Goal: Task Accomplishment & Management: Manage account settings

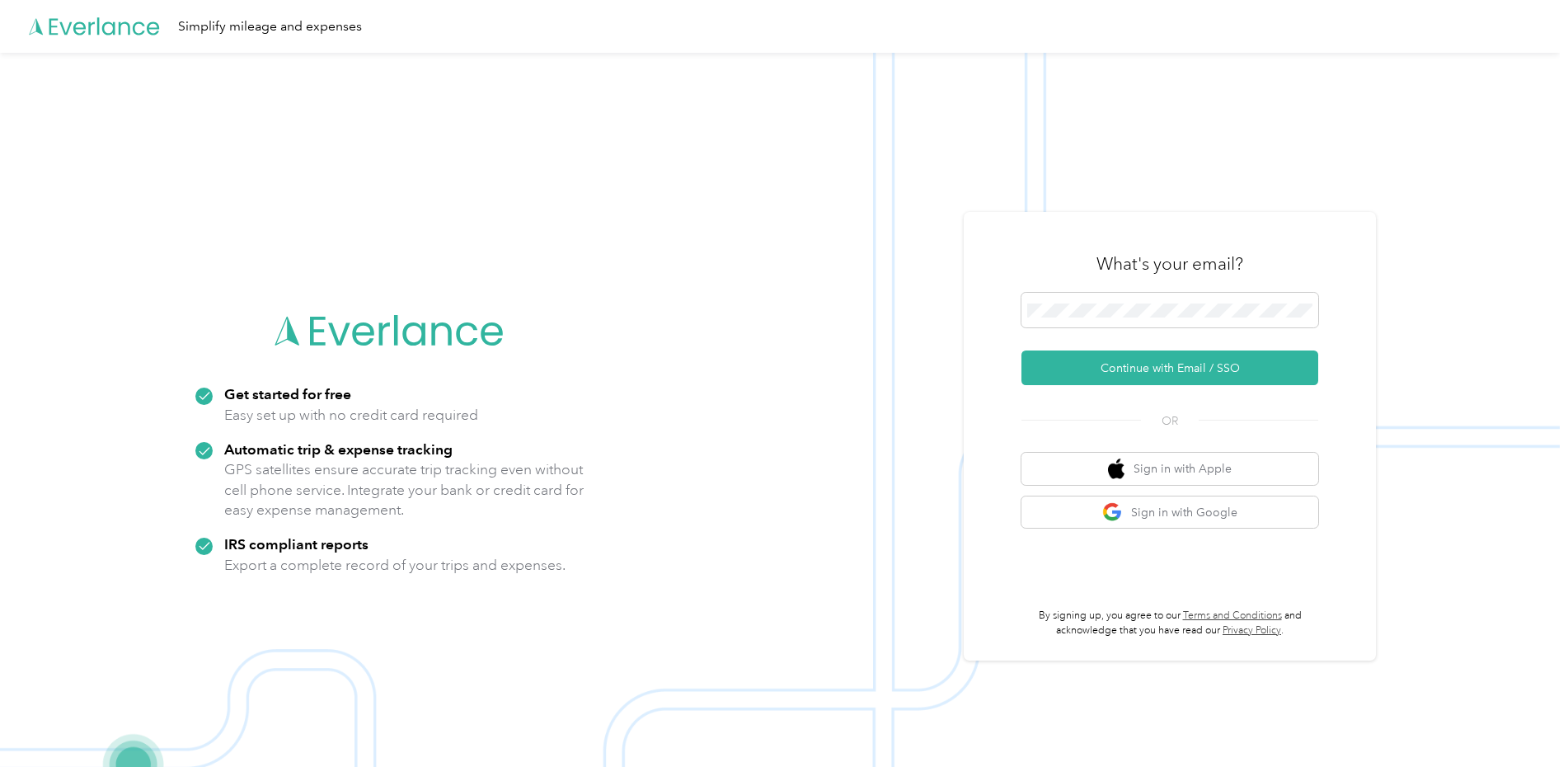
click at [1138, 372] on button "Continue with Email / SSO" at bounding box center [1170, 368] width 297 height 35
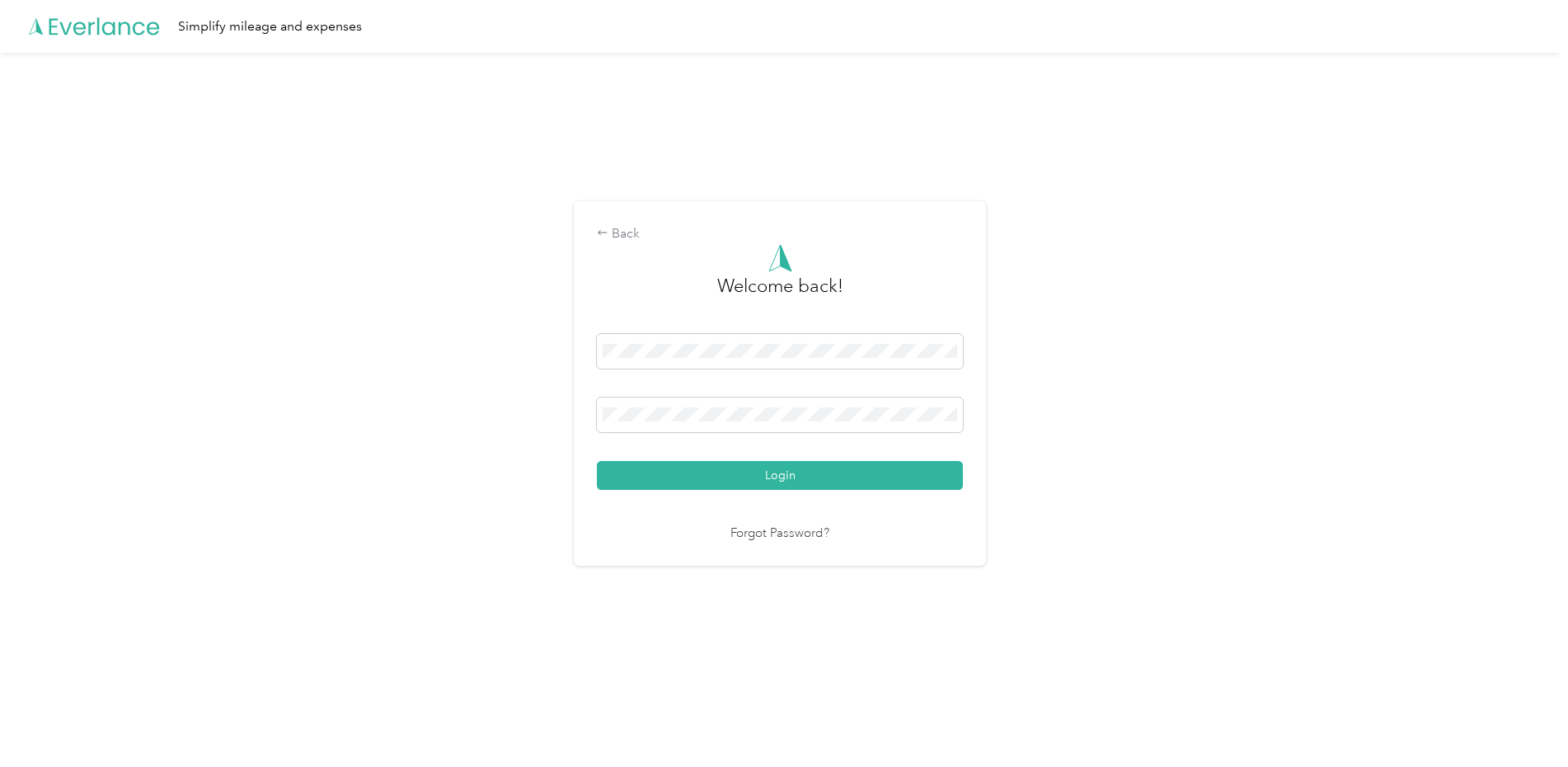
click at [775, 479] on button "Login" at bounding box center [780, 475] width 366 height 29
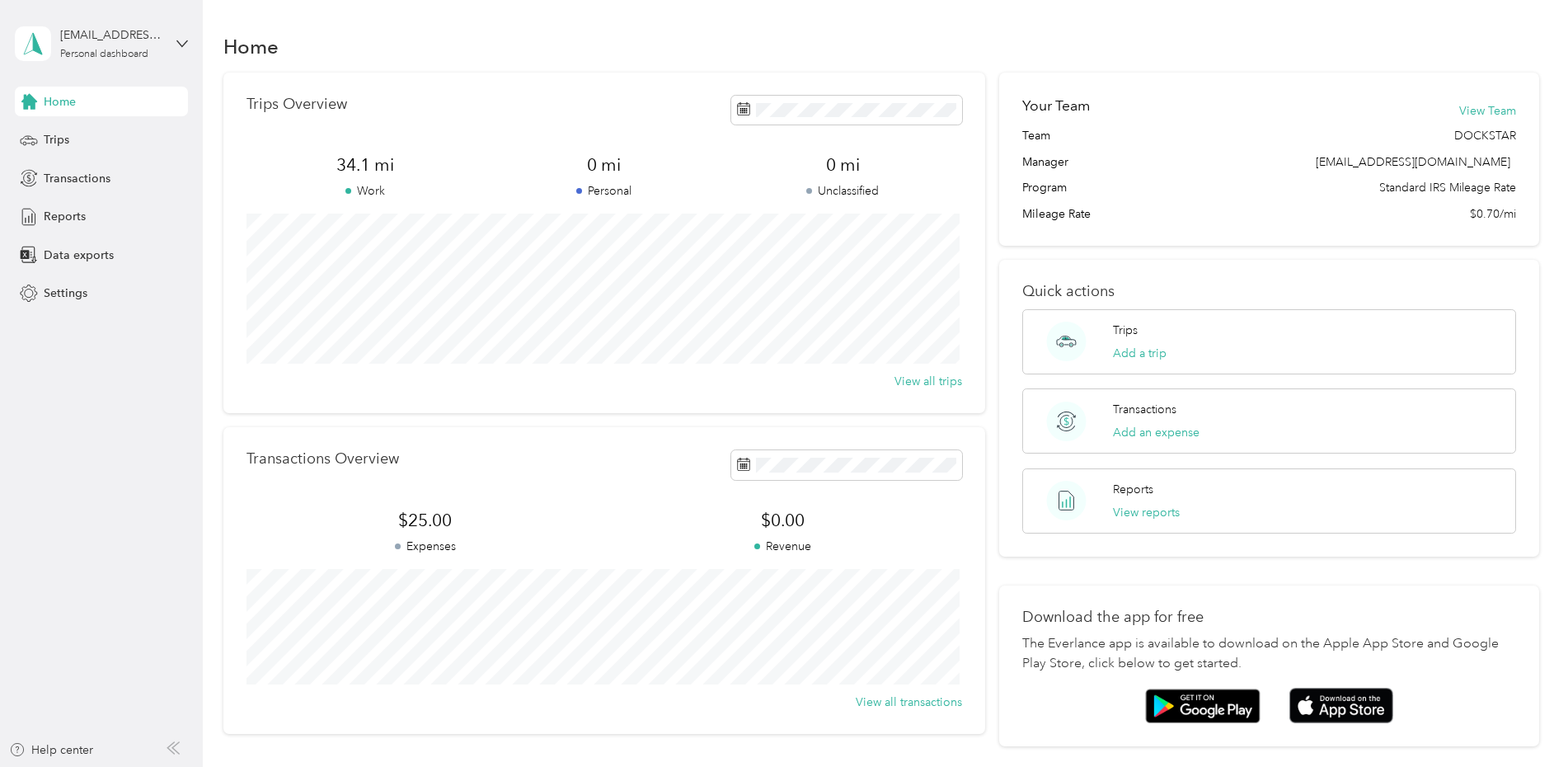
click at [63, 300] on span "Settings" at bounding box center [65, 293] width 44 height 17
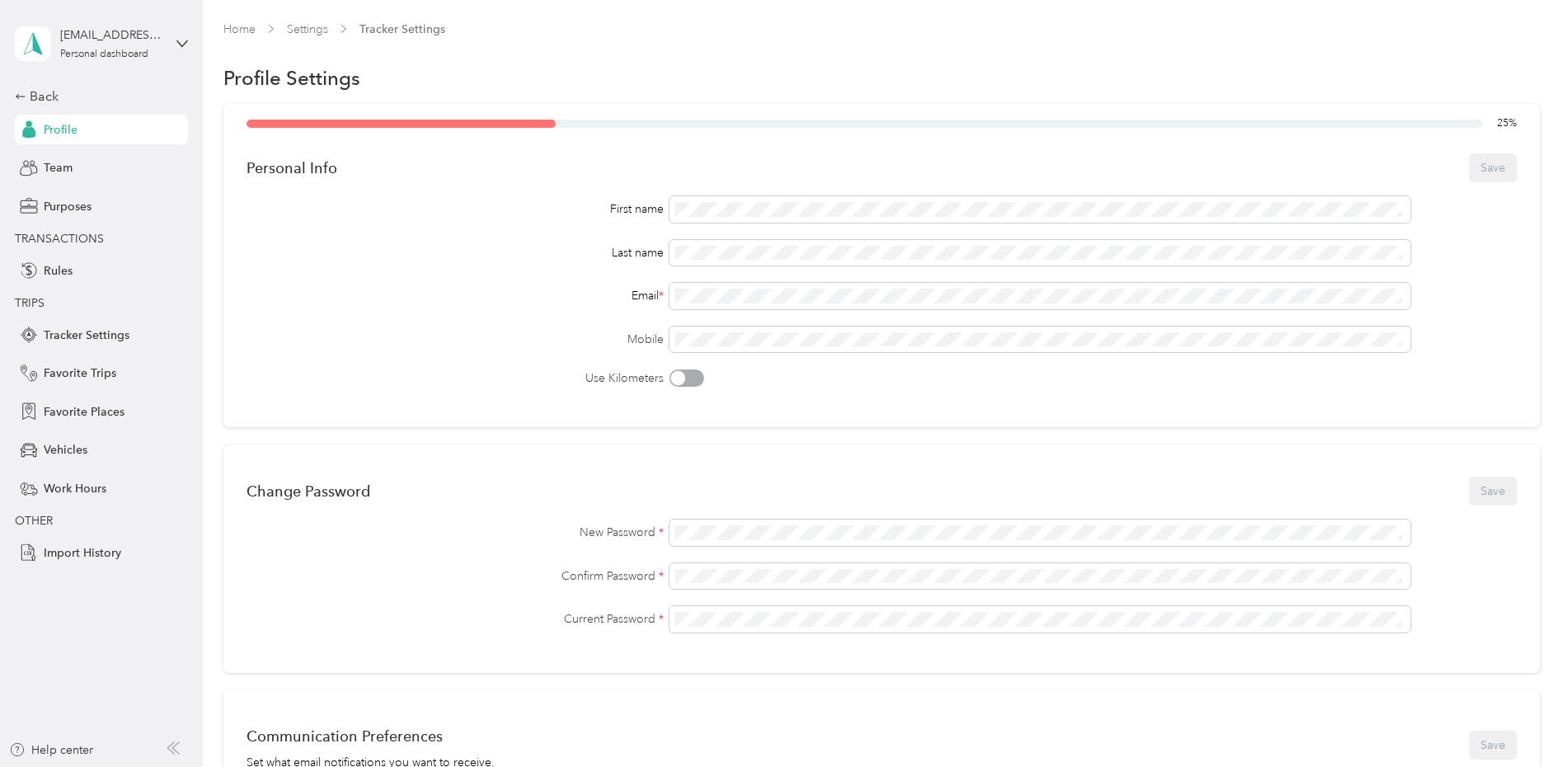
click at [61, 269] on span "Rules" at bounding box center [58, 271] width 29 height 17
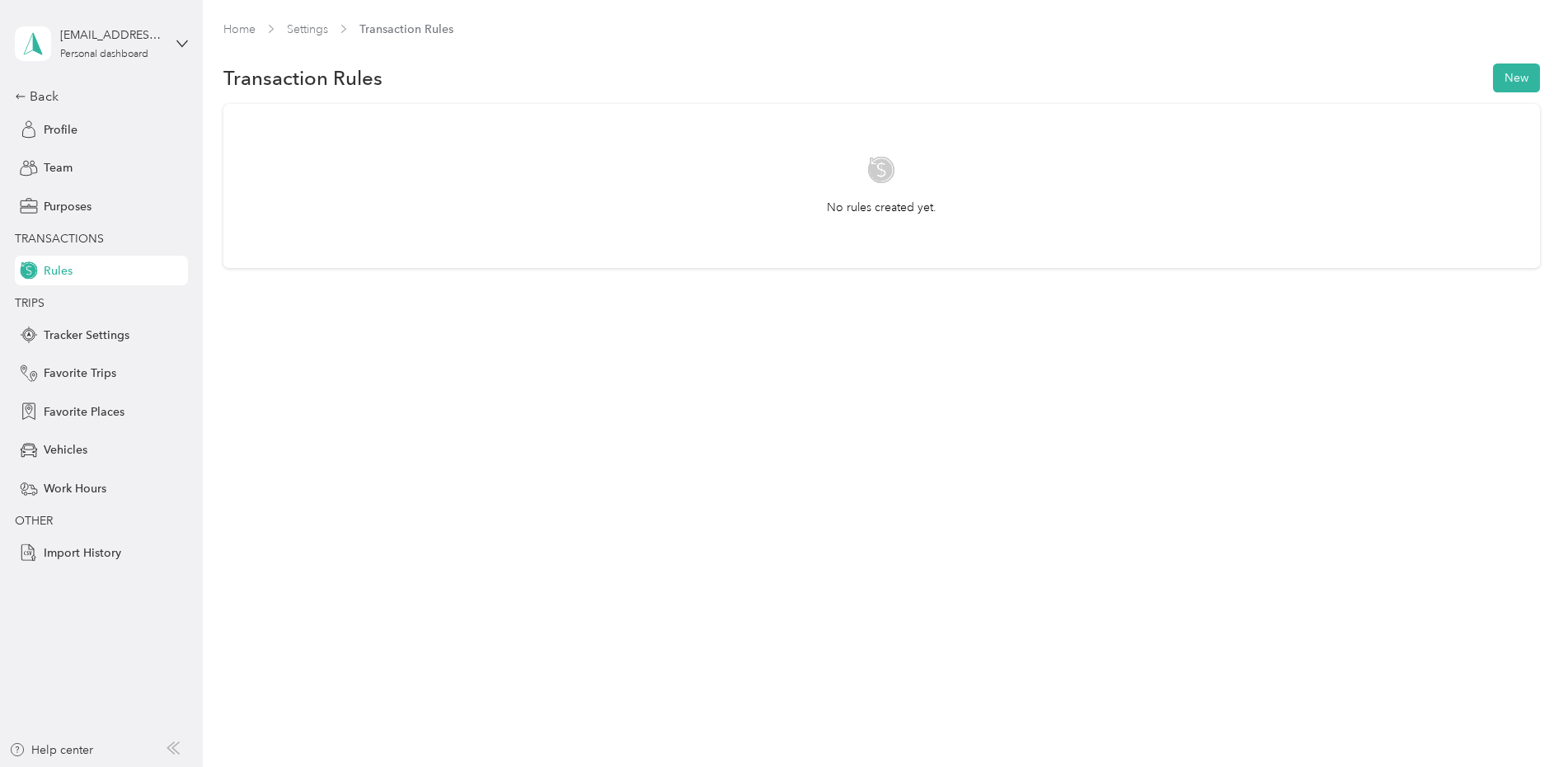
click at [66, 338] on span "Tracker Settings" at bounding box center [87, 335] width 86 height 17
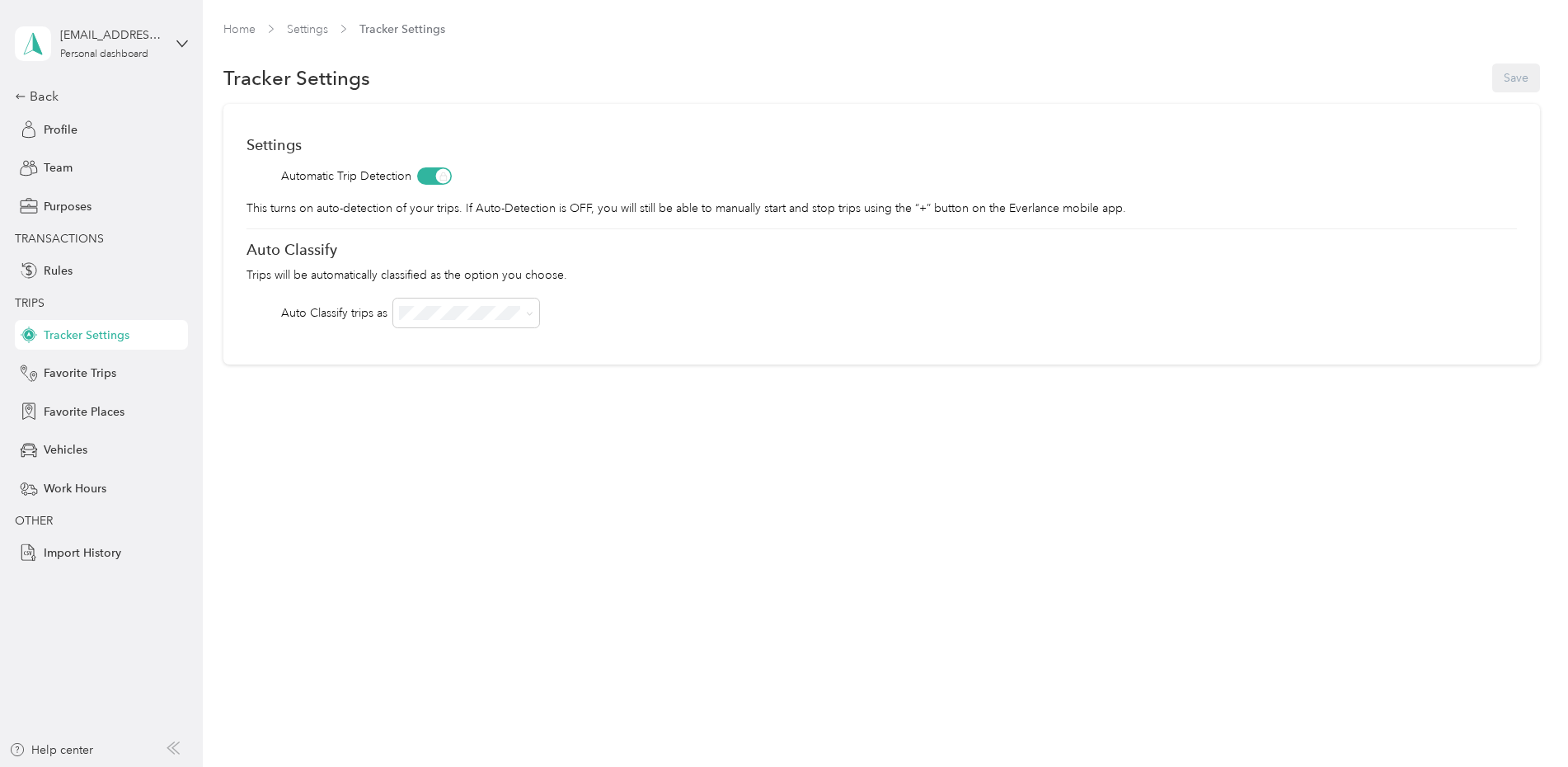
click at [37, 96] on div "Back" at bounding box center [97, 96] width 165 height 20
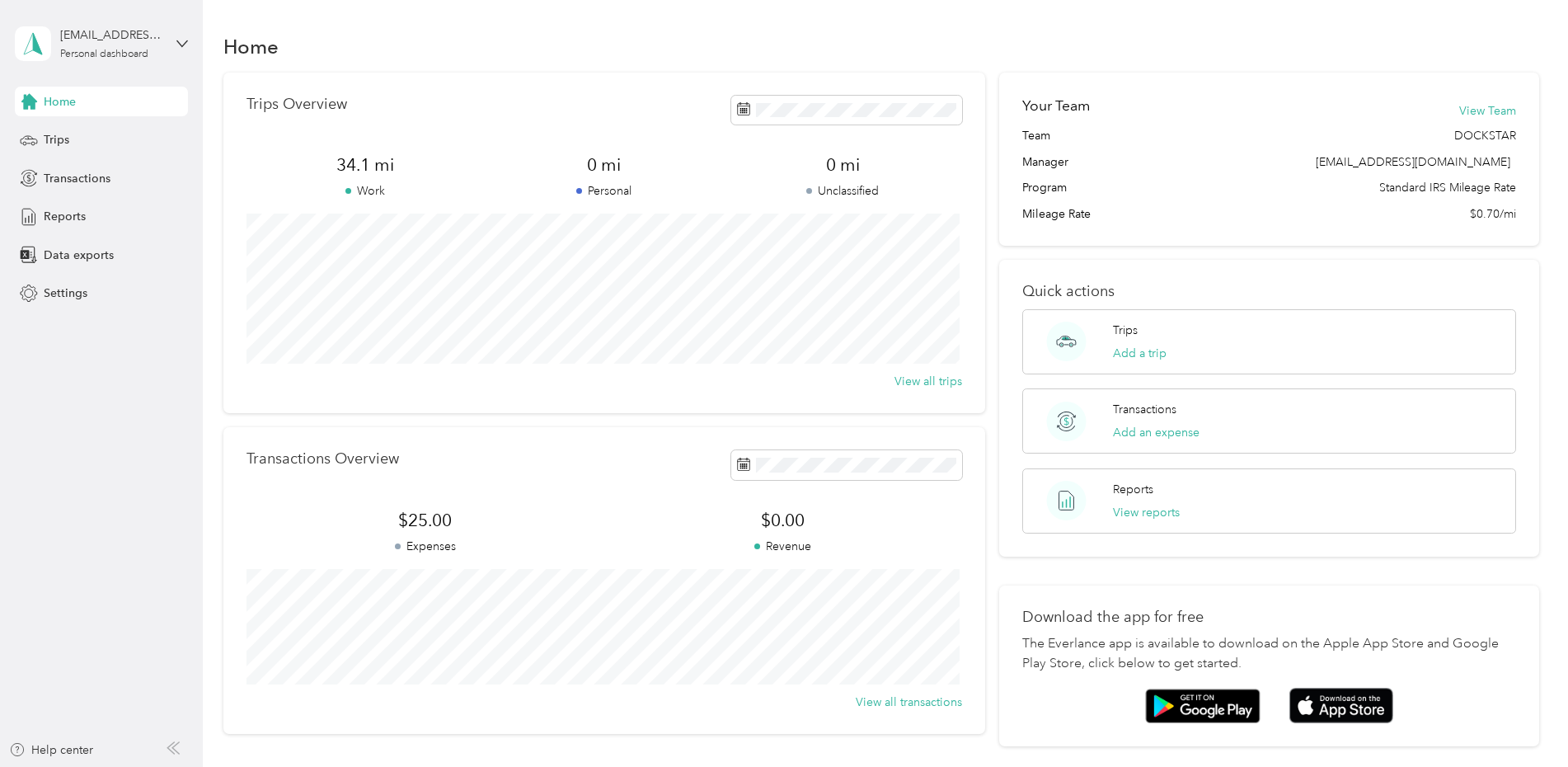
click at [177, 45] on icon at bounding box center [182, 44] width 12 height 12
click at [1393, 49] on div "Home" at bounding box center [881, 46] width 1317 height 35
click at [68, 294] on span "Settings" at bounding box center [65, 293] width 44 height 17
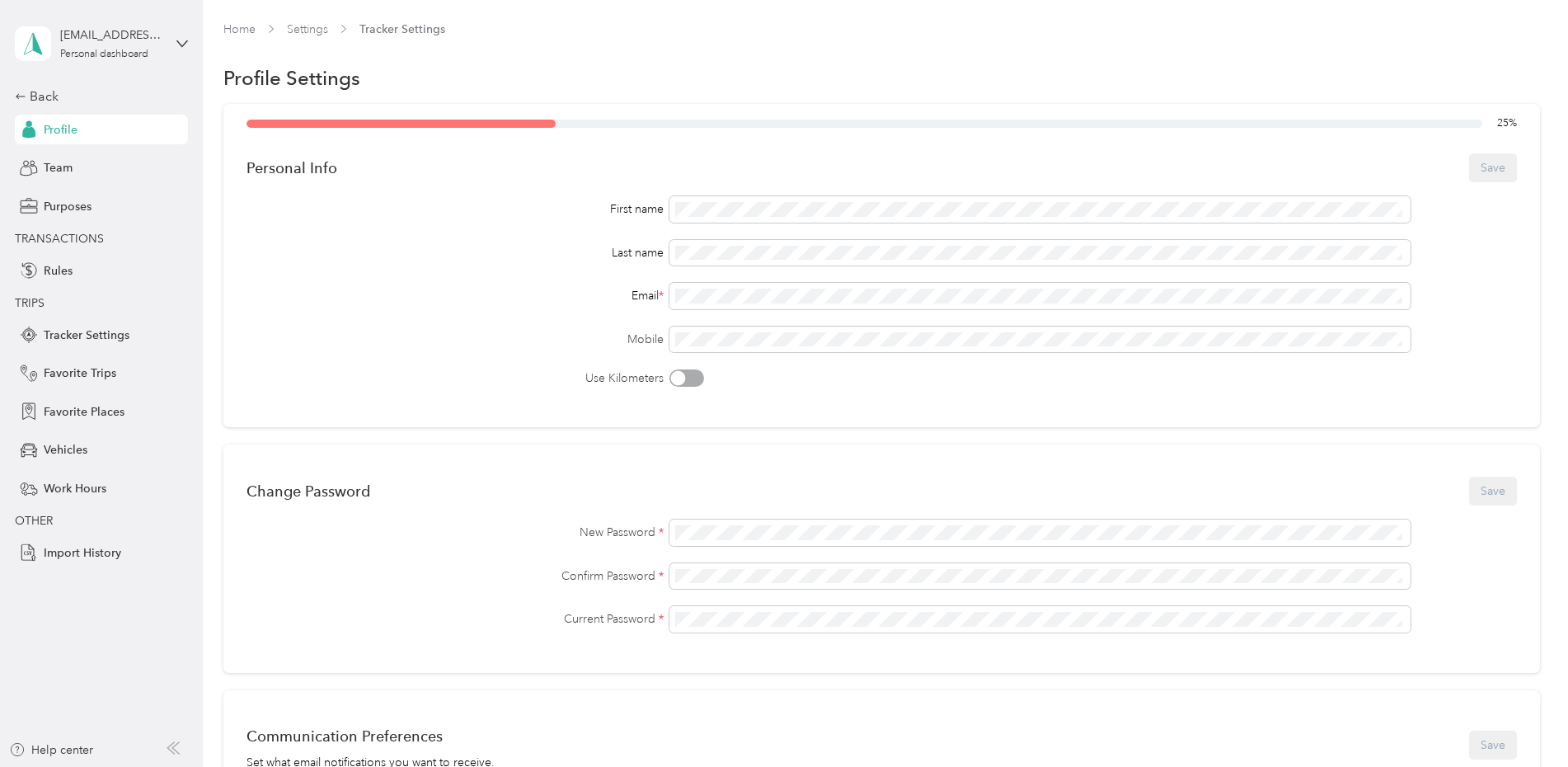
click at [59, 157] on div "Team" at bounding box center [101, 168] width 173 height 30
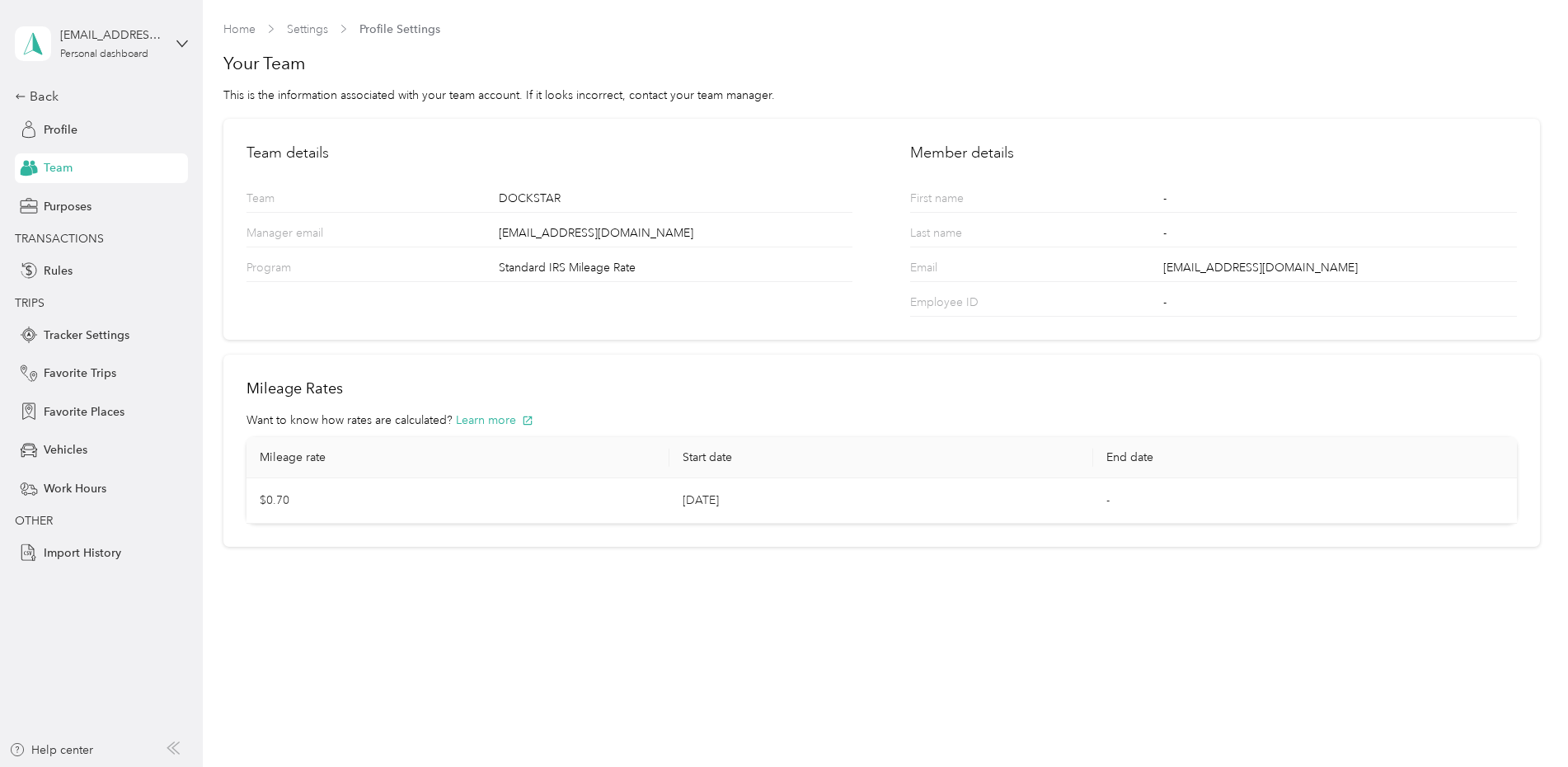
click at [79, 209] on span "Purposes" at bounding box center [68, 206] width 48 height 17
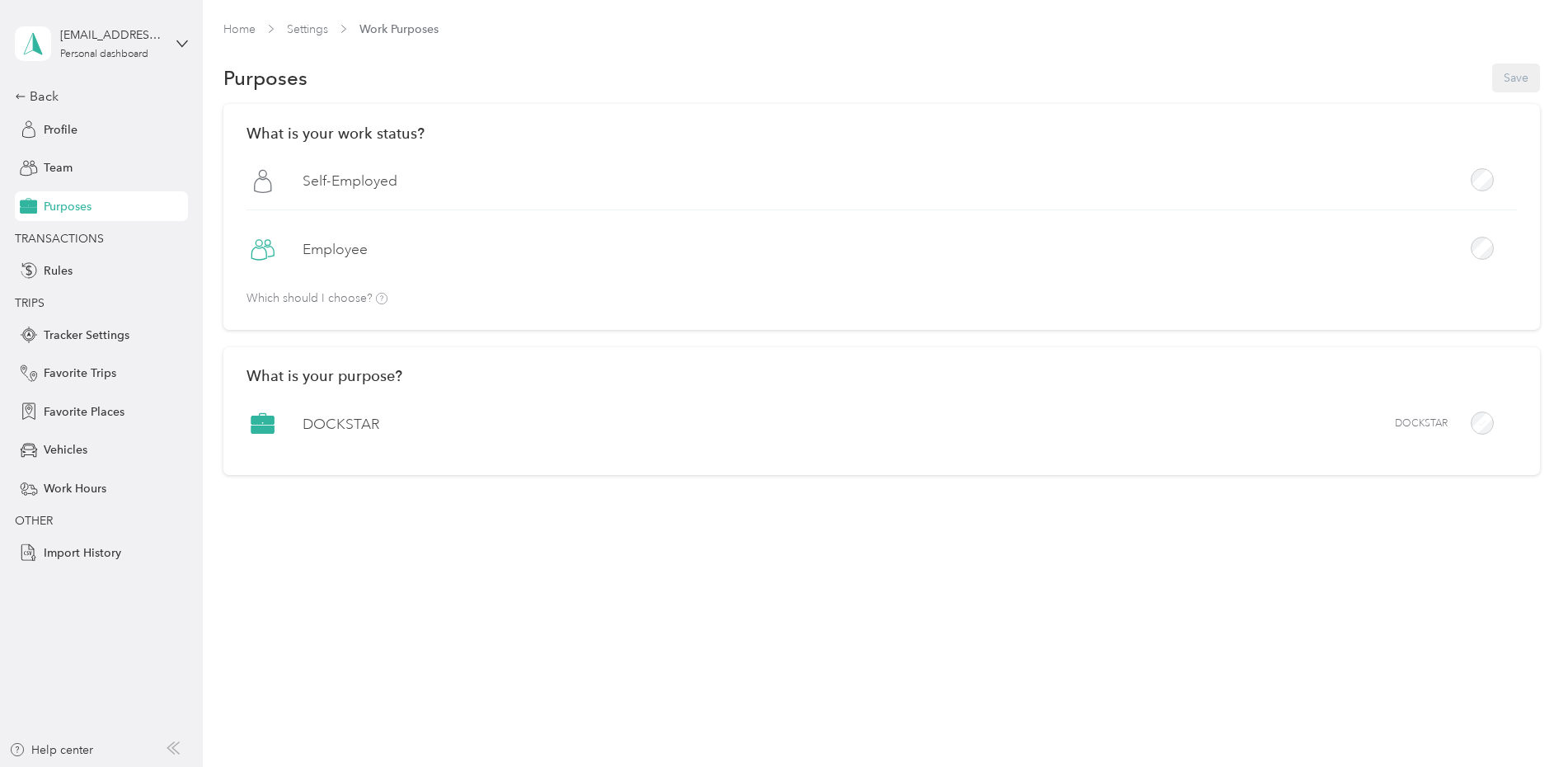
click at [163, 48] on div "[EMAIL_ADDRESS][DOMAIN_NAME] Personal dashboard" at bounding box center [101, 44] width 173 height 58
click at [97, 129] on div "Log out" at bounding box center [188, 135] width 324 height 29
